Goal: Check status: Check status

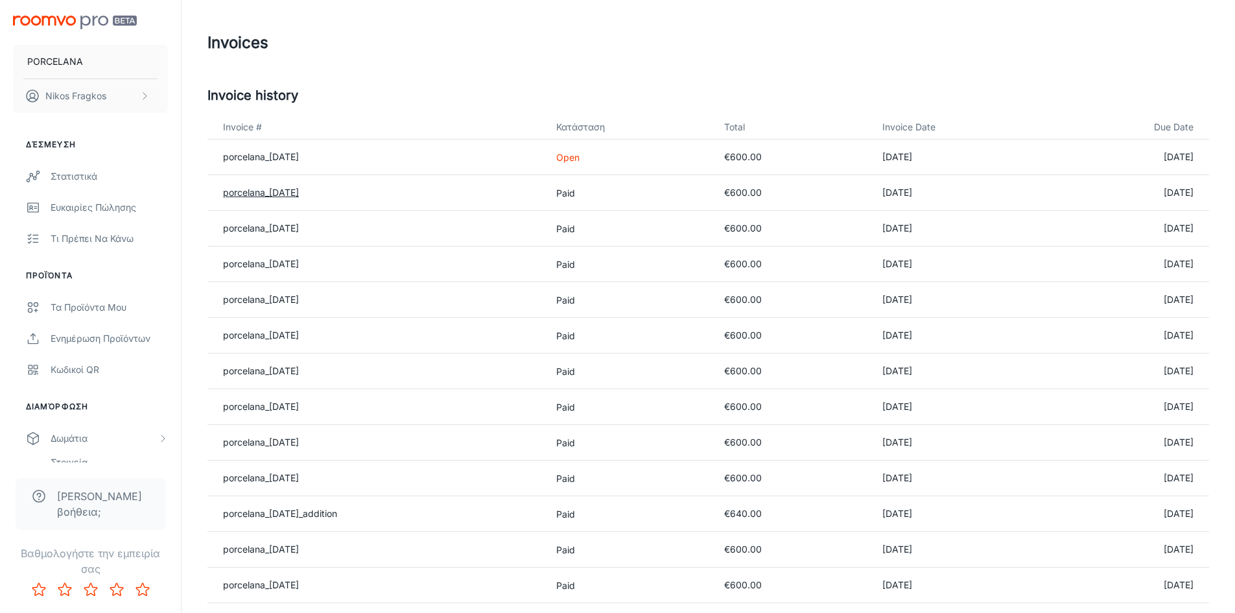
click at [294, 189] on link "porcelana_[DATE]" at bounding box center [261, 192] width 76 height 11
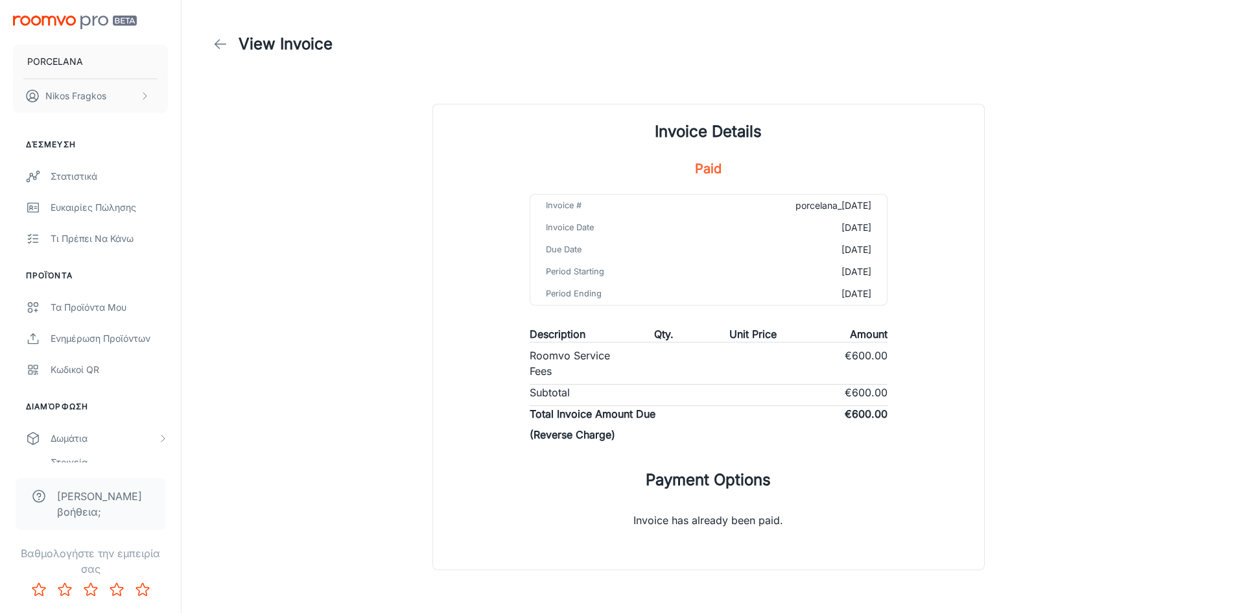
click at [692, 522] on p "Invoice has already been paid." at bounding box center [708, 514] width 191 height 47
click at [691, 486] on h1 "Payment Options" at bounding box center [708, 479] width 125 height 23
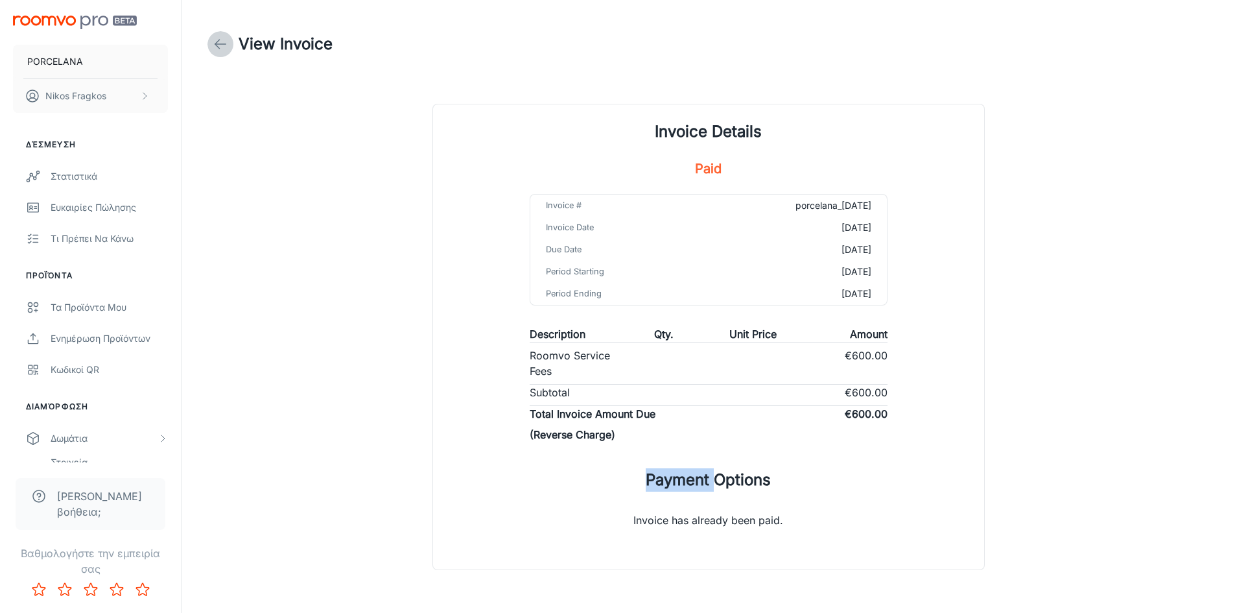
click at [226, 49] on icon at bounding box center [221, 44] width 16 height 16
